Goal: Task Accomplishment & Management: Use online tool/utility

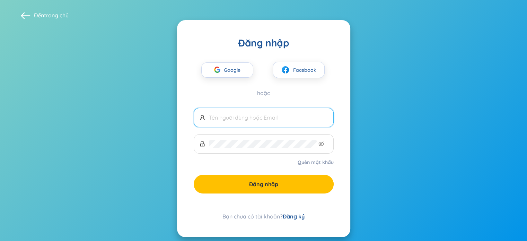
click at [240, 117] on input "text" at bounding box center [268, 118] width 119 height 8
click at [237, 70] on font "Google" at bounding box center [232, 70] width 17 height 6
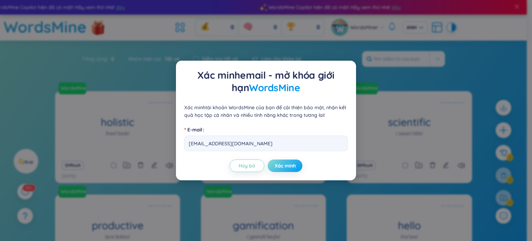
click at [289, 167] on font "Xác minh" at bounding box center [285, 165] width 21 height 6
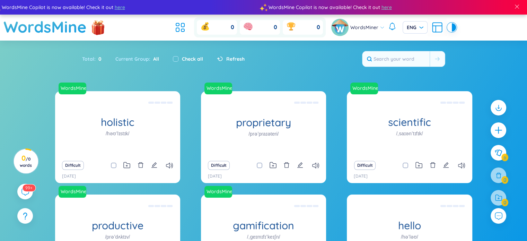
click at [222, 57] on div "Refresh" at bounding box center [231, 59] width 28 height 8
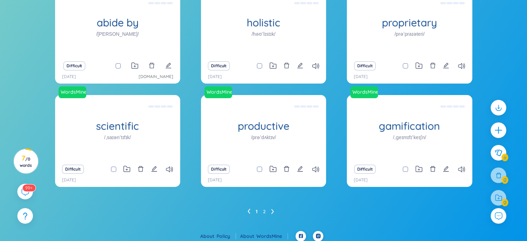
scroll to position [102, 0]
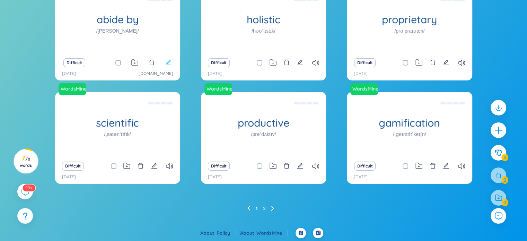
click at [168, 62] on icon "edit" at bounding box center [168, 62] width 6 height 6
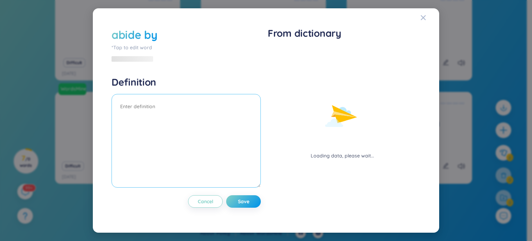
click at [152, 106] on textarea at bounding box center [185, 140] width 149 height 93
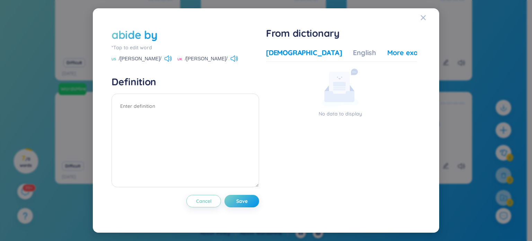
click at [387, 51] on div "More examples" at bounding box center [412, 53] width 50 height 10
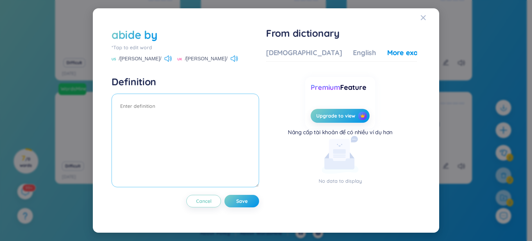
click at [192, 111] on textarea at bounding box center [184, 139] width 147 height 93
type textarea "the president suggested"
click at [241, 204] on span "Save" at bounding box center [241, 200] width 11 height 7
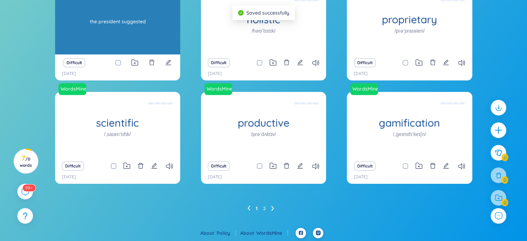
scroll to position [68, 0]
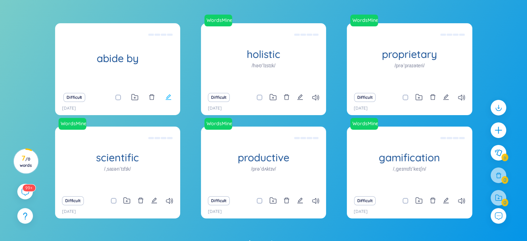
click at [167, 97] on icon "edit" at bounding box center [168, 97] width 6 height 6
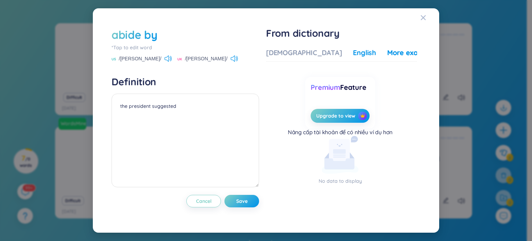
click at [353, 50] on div "English" at bounding box center [364, 53] width 23 height 10
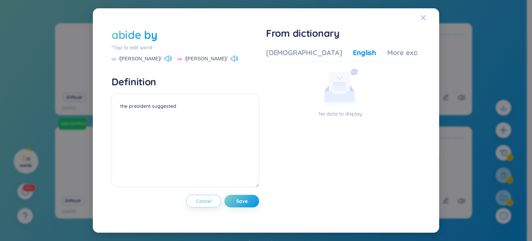
click at [292, 47] on div "Vietnamese English More examples No data to display No data to display Premium …" at bounding box center [341, 129] width 151 height 169
click at [294, 51] on div "Vietnamese" at bounding box center [304, 53] width 76 height 10
click at [424, 19] on icon "Close" at bounding box center [423, 17] width 5 height 5
